Goal: Task Accomplishment & Management: Manage account settings

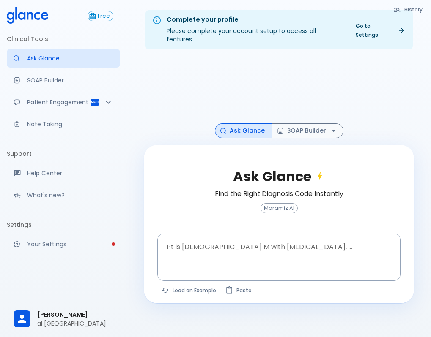
click at [362, 26] on link "Go to Settings" at bounding box center [380, 30] width 59 height 21
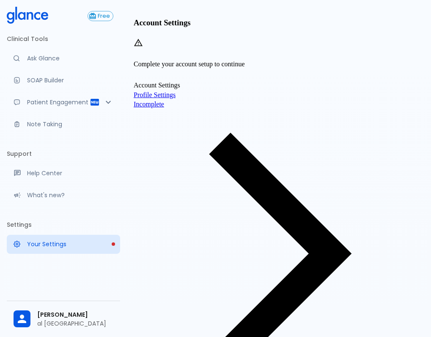
click at [164, 108] on span "Incomplete" at bounding box center [149, 104] width 30 height 7
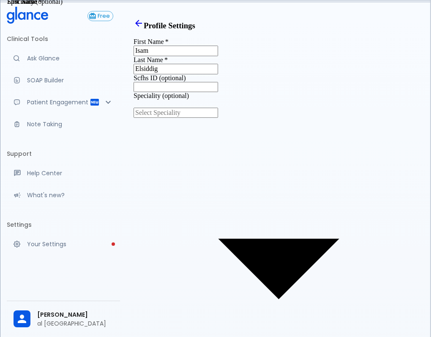
type input "consultant"
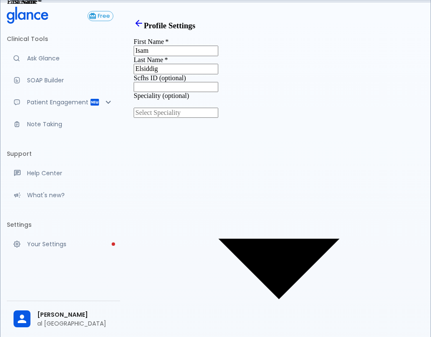
type textarea "General and Pediatric Surgery"
click at [218, 92] on input "Scfhs ID (optional)" at bounding box center [176, 87] width 85 height 10
type input "11RM0059318"
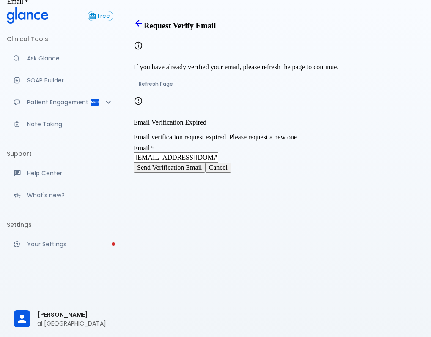
click at [204, 173] on button "Send Verification Email" at bounding box center [169, 168] width 71 height 10
click at [49, 125] on p "Note Taking" at bounding box center [70, 124] width 86 height 8
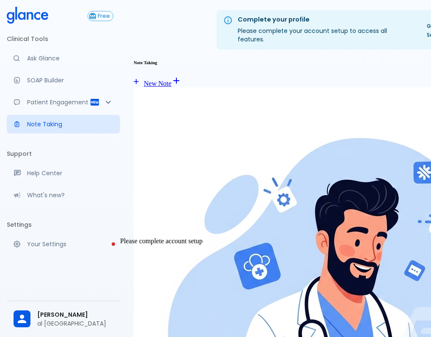
click at [72, 243] on p "Your Settings" at bounding box center [70, 244] width 86 height 8
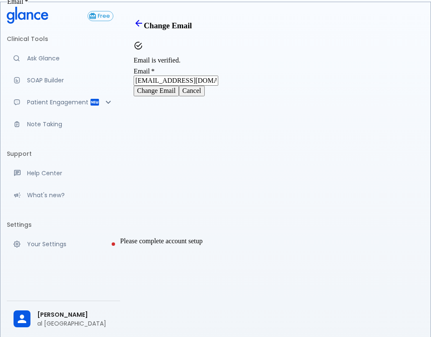
click at [51, 244] on p "Your Settings" at bounding box center [70, 244] width 86 height 8
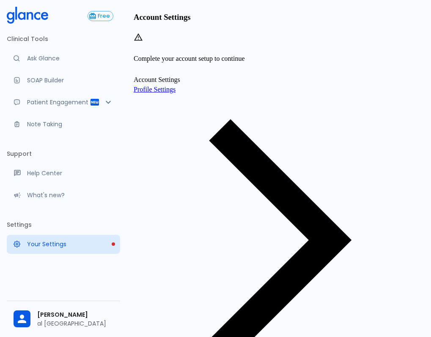
scroll to position [20, 0]
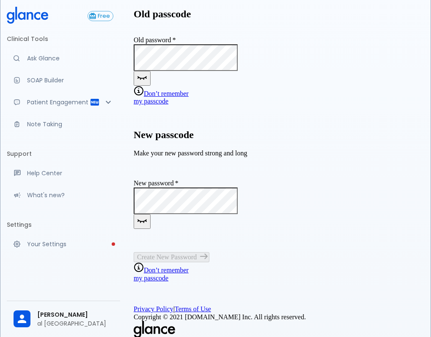
click at [189, 105] on link "Don’t remember my passcode" at bounding box center [161, 97] width 55 height 15
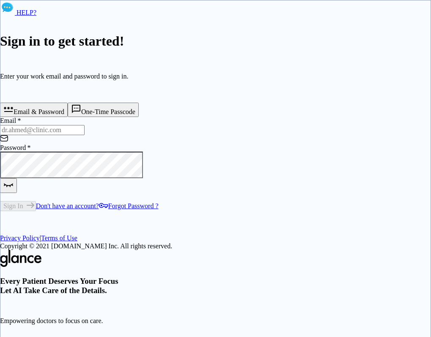
click at [99, 210] on link "Forgot Password ?" at bounding box center [129, 206] width 60 height 7
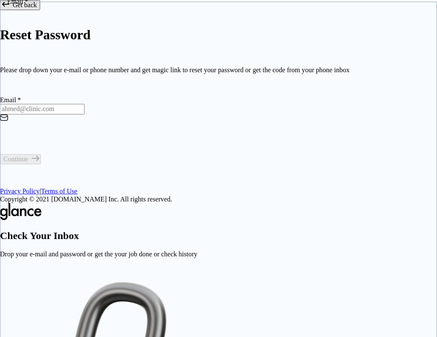
click at [57, 114] on input "Email   *" at bounding box center [42, 109] width 85 height 10
type input "[EMAIL_ADDRESS][DOMAIN_NAME]"
click at [39, 162] on icon "submit" at bounding box center [36, 159] width 8 height 6
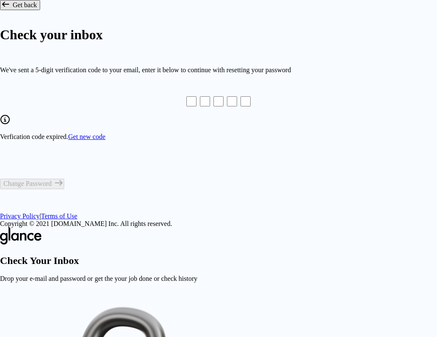
click at [105, 140] on link "Get new code" at bounding box center [86, 136] width 37 height 7
